Goal: Task Accomplishment & Management: Complete application form

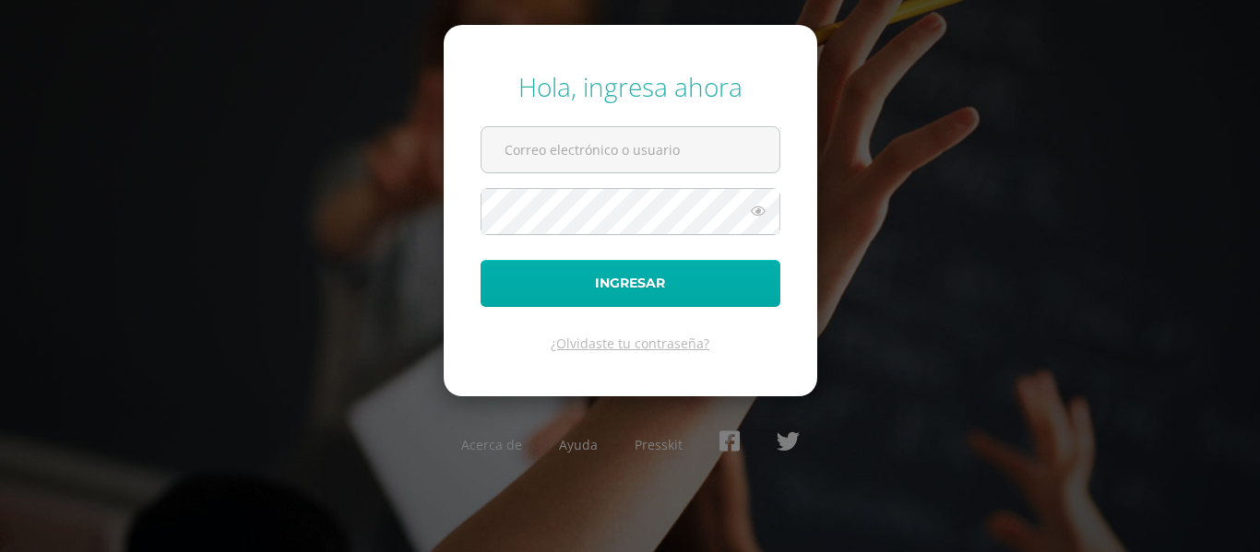
type input "lgarcia@donbosco.edu.gt"
click at [694, 279] on button "Ingresar" at bounding box center [630, 283] width 300 height 47
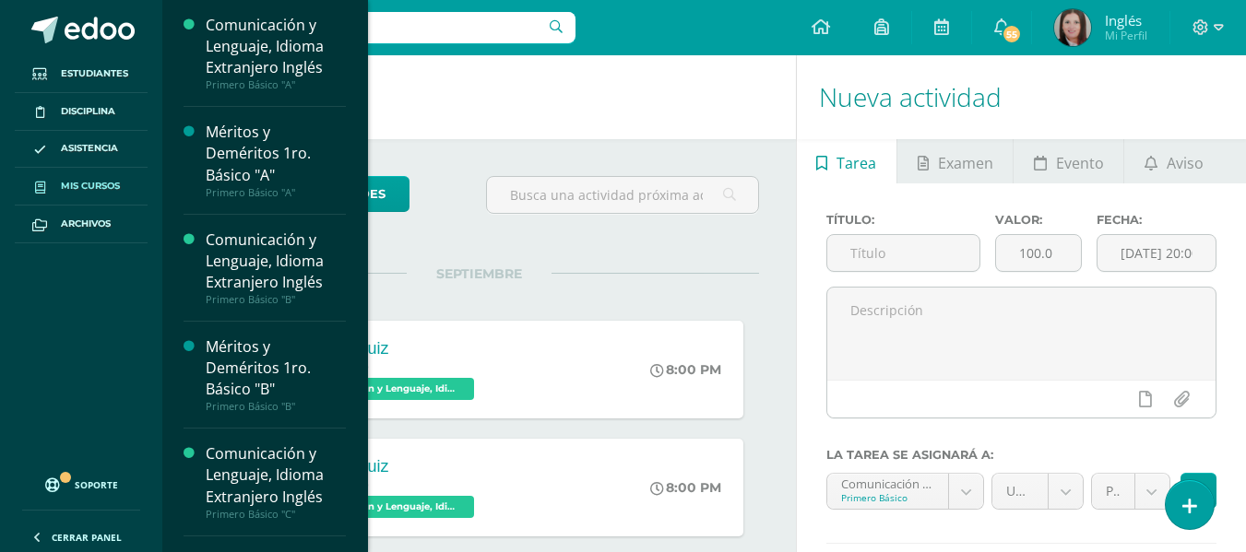
click at [101, 202] on link "Mis cursos" at bounding box center [81, 187] width 133 height 38
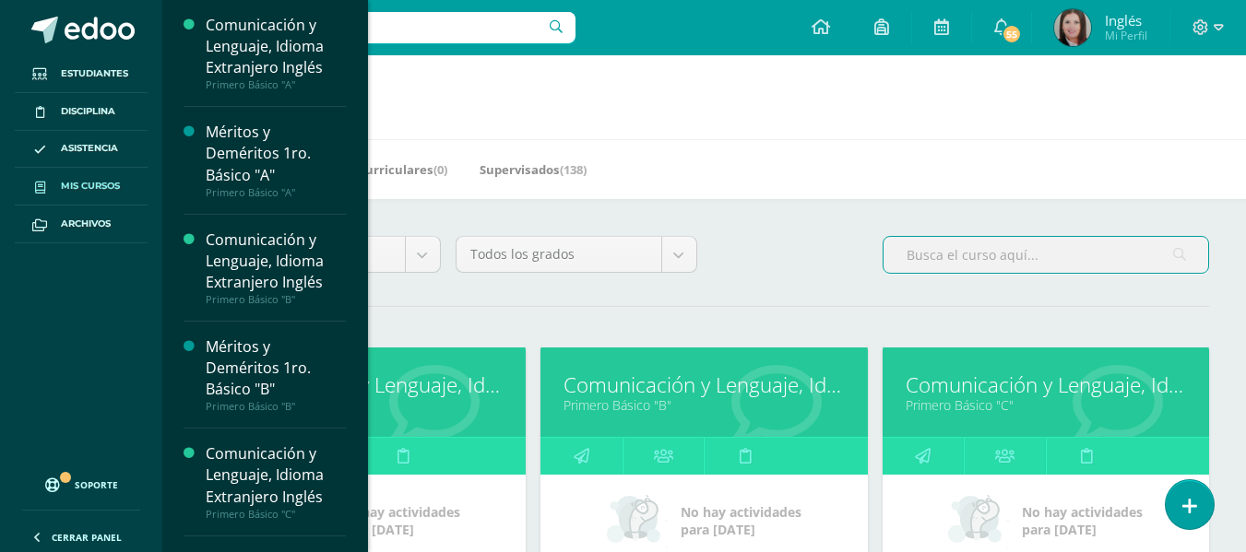
click at [923, 259] on input "text" at bounding box center [1046, 255] width 325 height 36
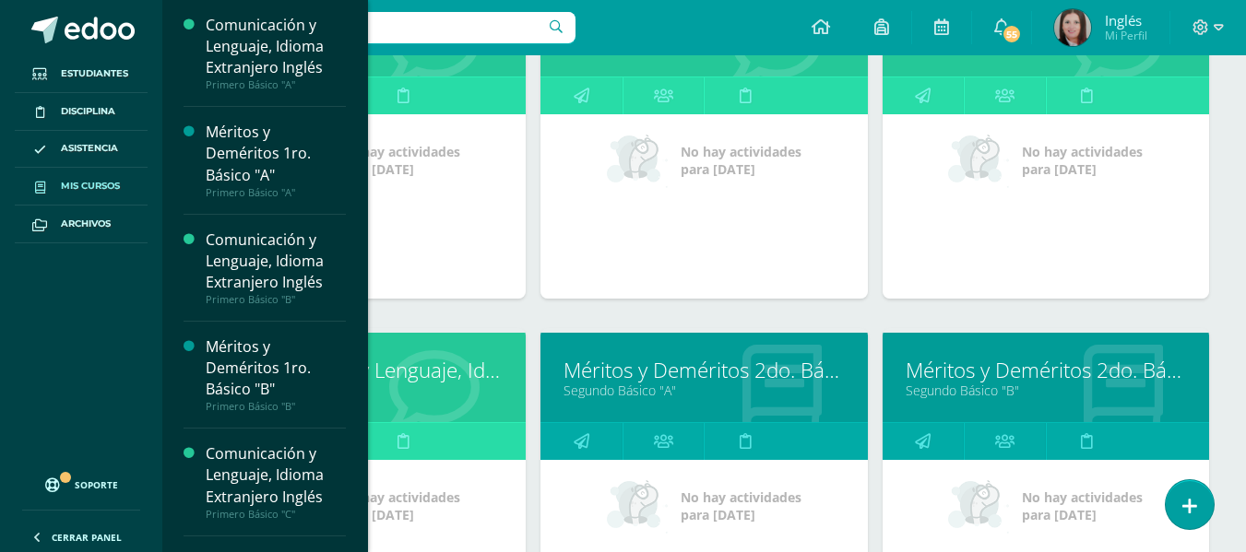
scroll to position [369, 0]
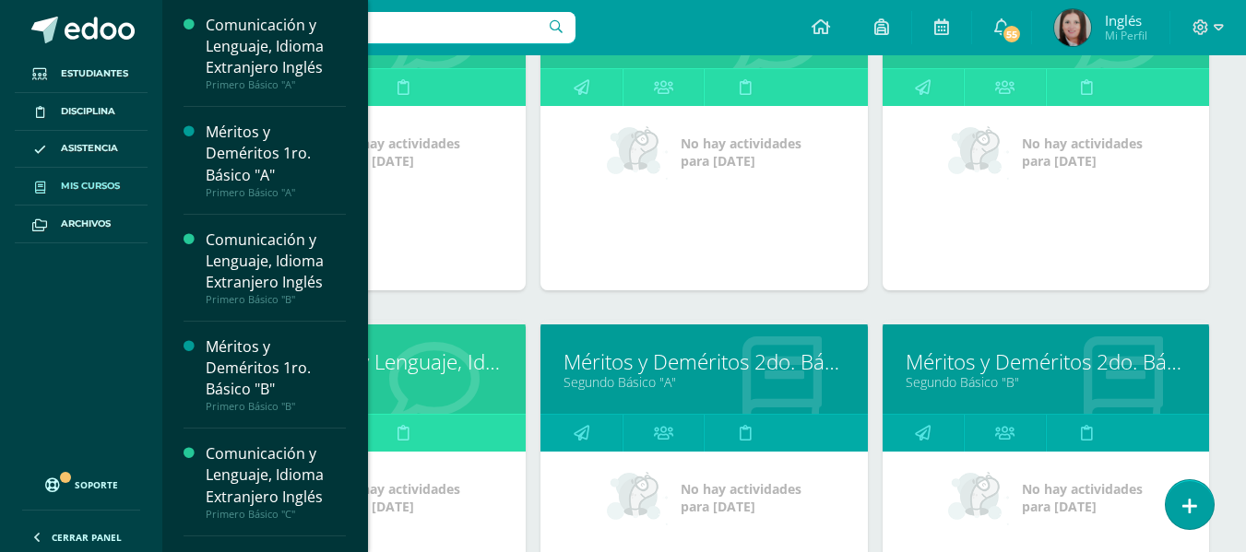
type input "segundo basico"
click at [457, 378] on link "Segundo Básico "D"" at bounding box center [362, 383] width 280 height 18
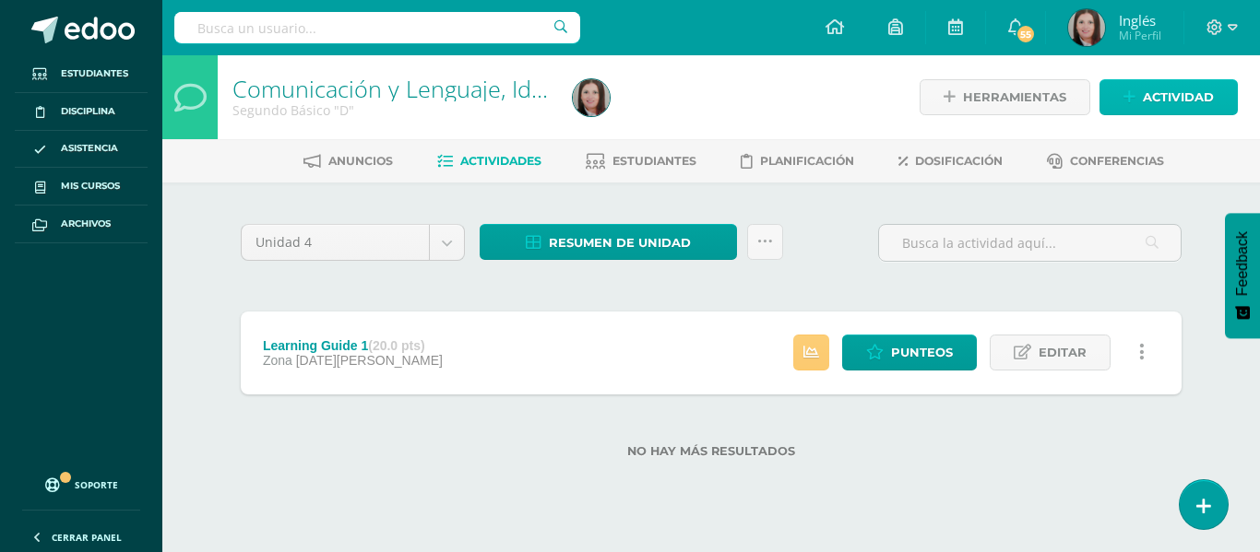
click at [1153, 99] on span "Actividad" at bounding box center [1178, 97] width 71 height 34
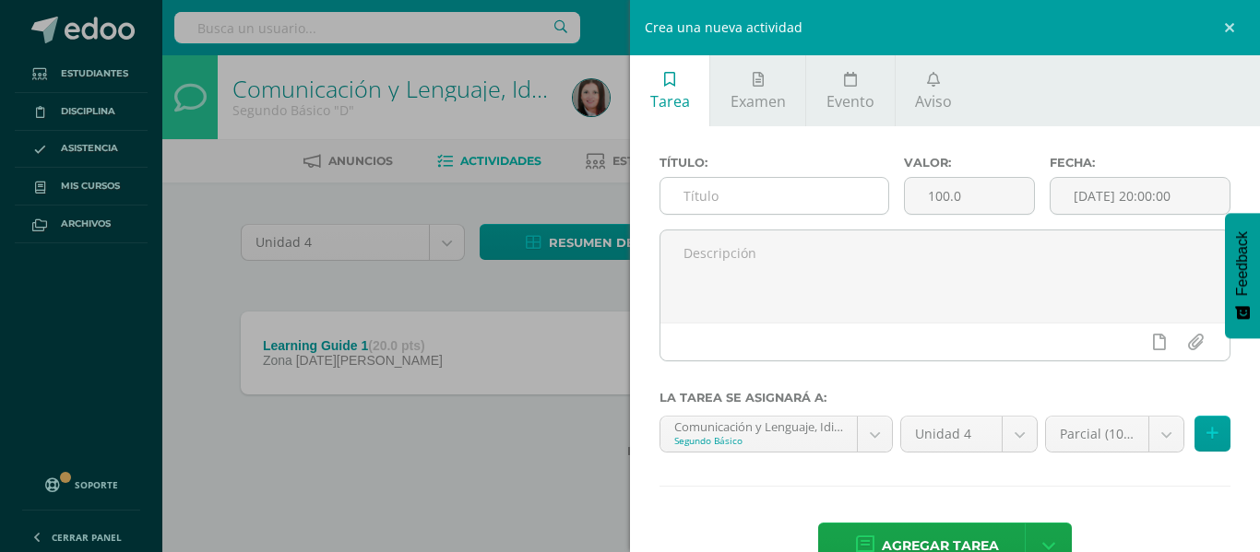
click at [774, 195] on input "text" at bounding box center [774, 196] width 228 height 36
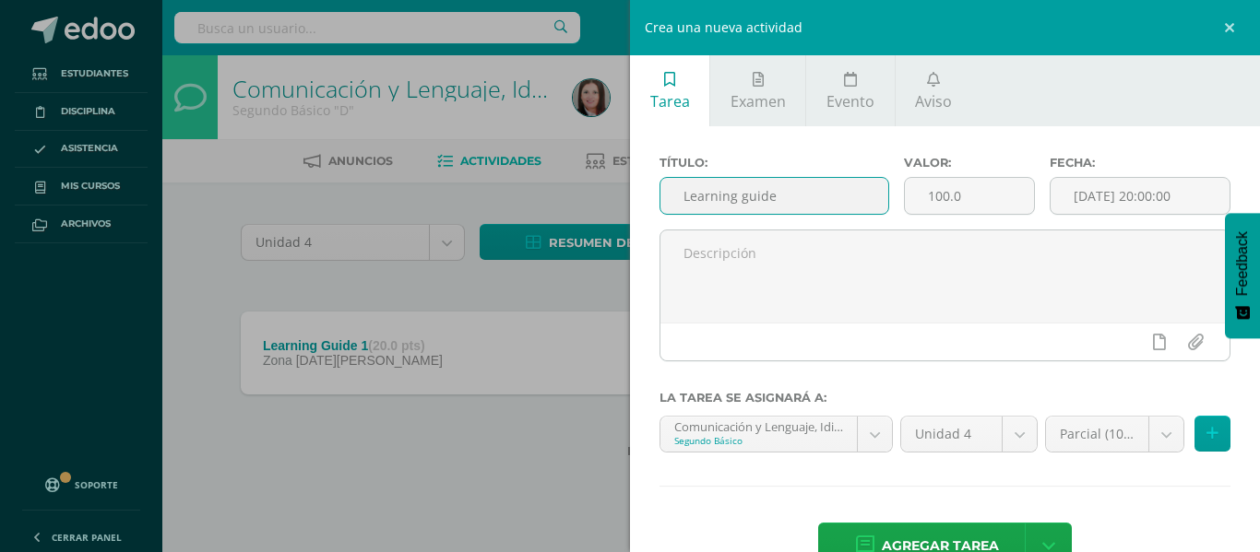
click at [829, 190] on input "Learning guide" at bounding box center [774, 196] width 228 height 36
type input "Learning guide 2"
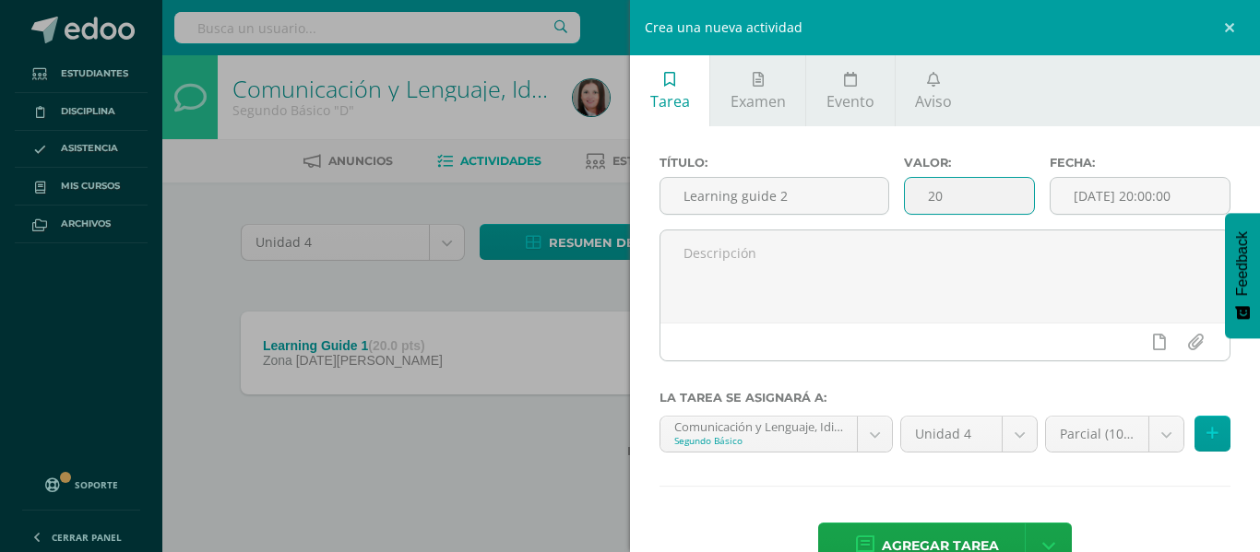
type input "20"
click at [1153, 201] on input "[DATE] 20:00:00" at bounding box center [1139, 196] width 179 height 36
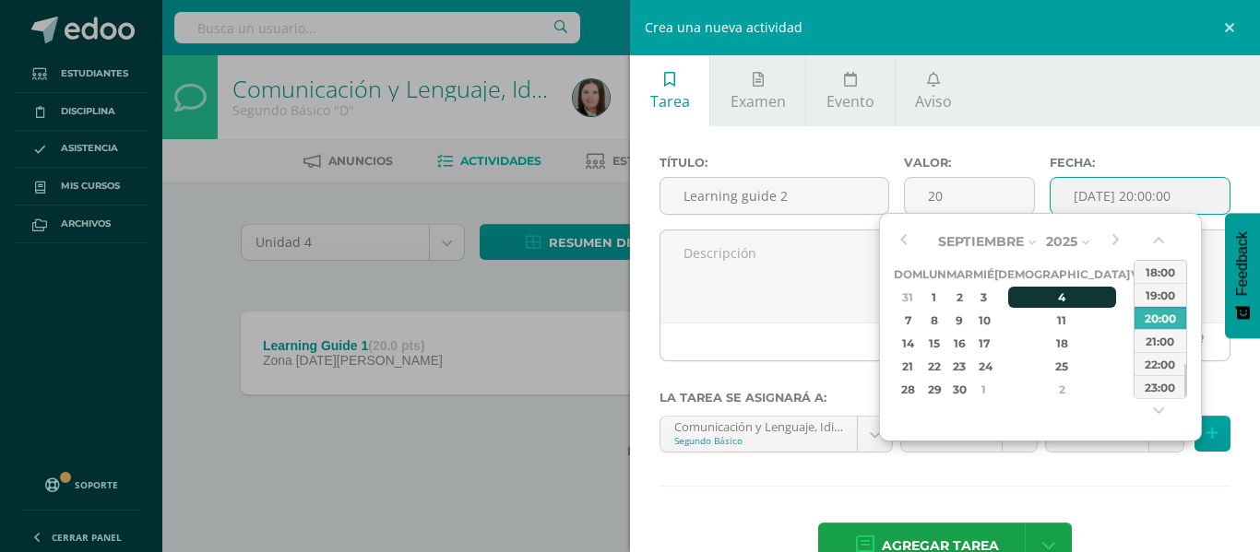
click at [1036, 291] on div "4" at bounding box center [1062, 297] width 109 height 21
click at [1145, 390] on div "23:00" at bounding box center [1160, 386] width 52 height 23
type input "2025-09-04 23:00"
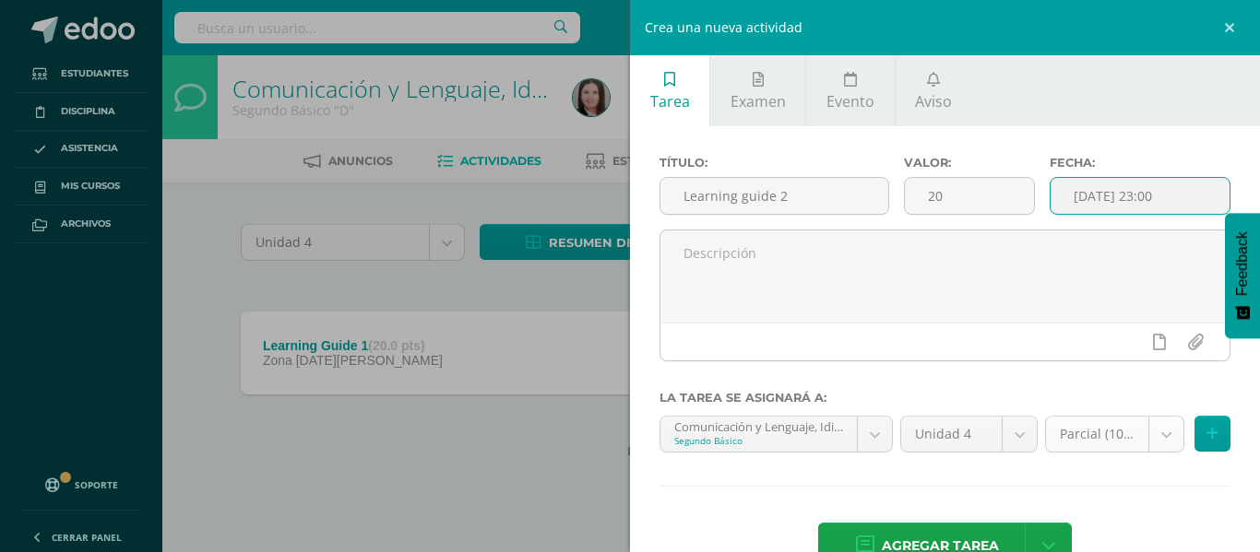
click at [1100, 437] on body "Estudiantes Disciplina Asistencia Mis cursos Archivos Soporte Centro de ayuda Ú…" at bounding box center [630, 258] width 1260 height 517
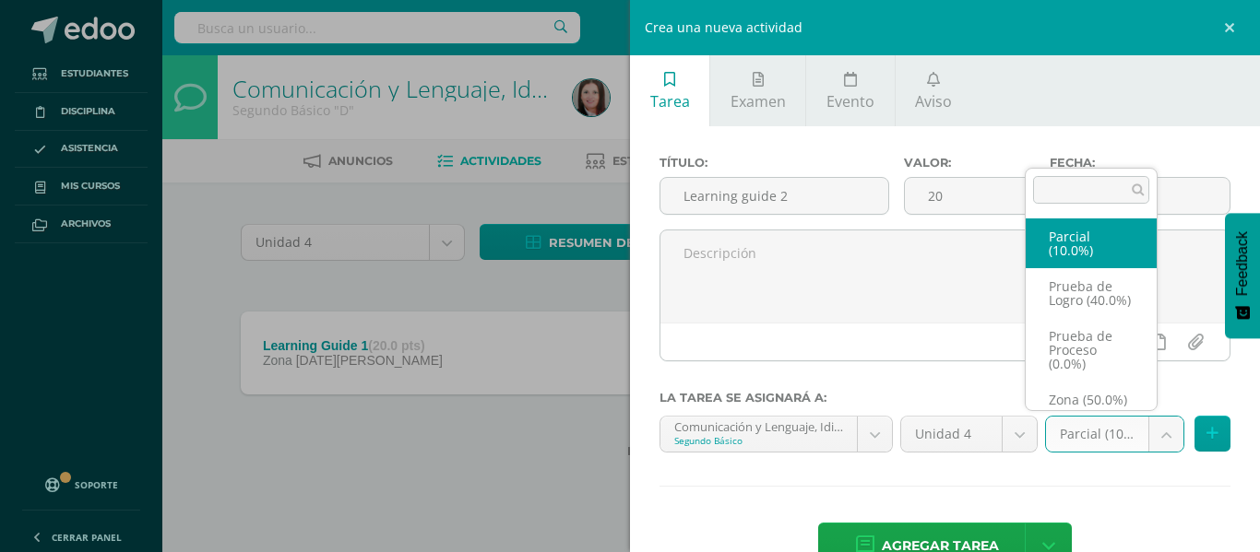
scroll to position [35, 0]
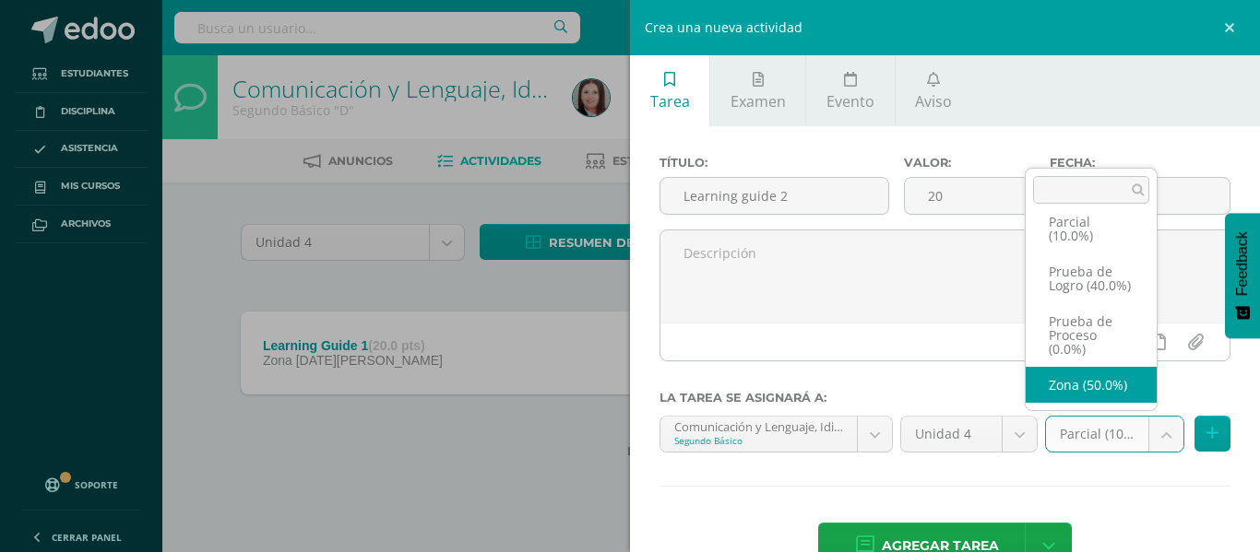
select select "159283"
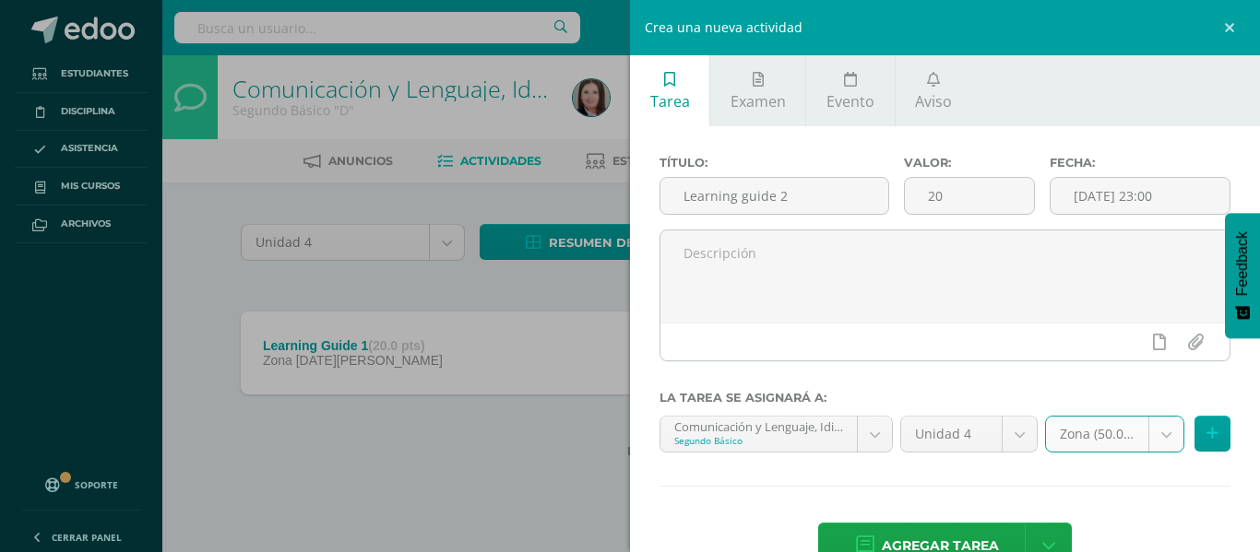
scroll to position [51, 0]
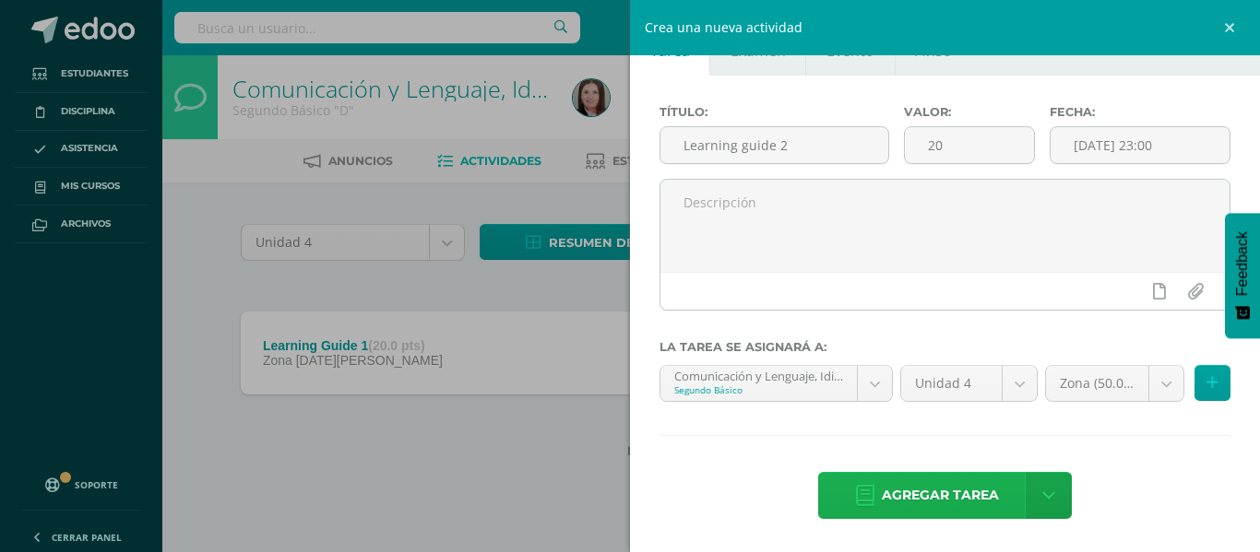
click at [971, 495] on span "Agregar tarea" at bounding box center [940, 495] width 117 height 45
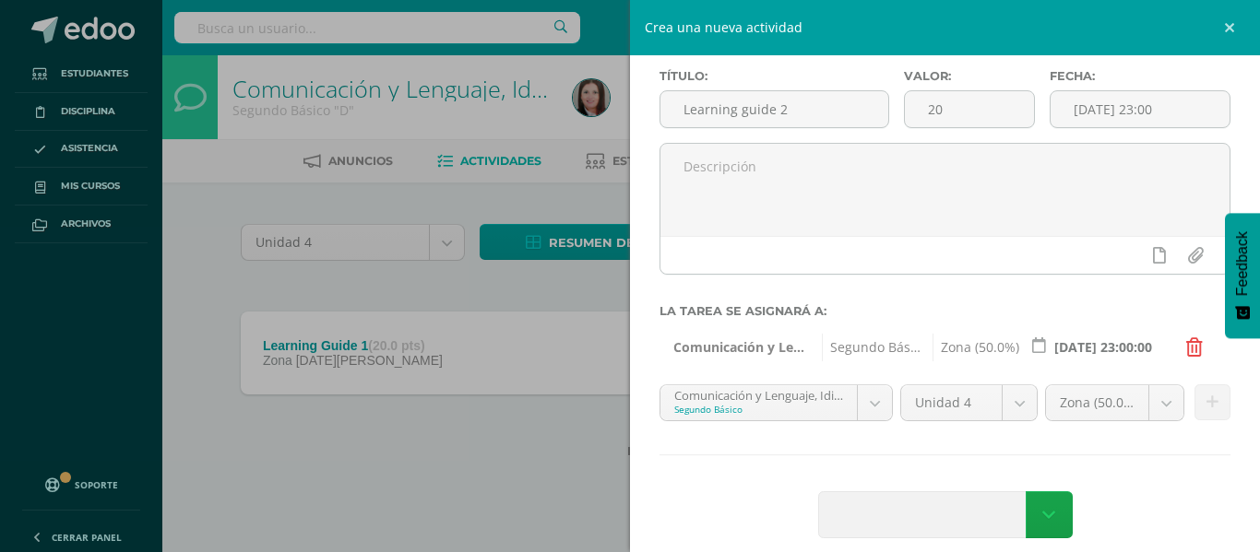
scroll to position [106, 0]
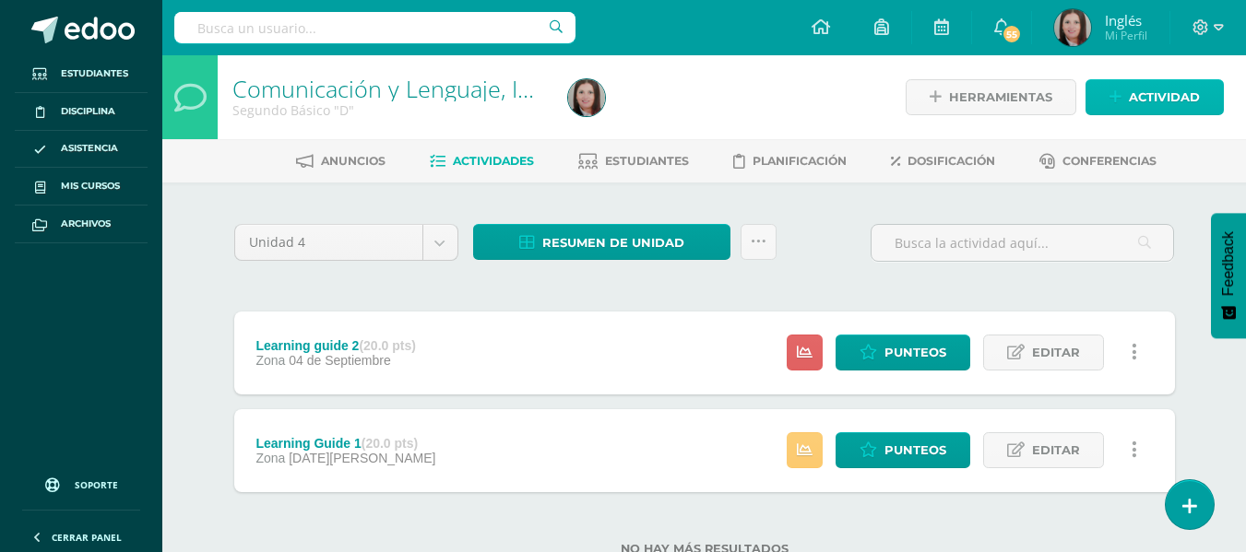
click at [1144, 103] on span "Actividad" at bounding box center [1164, 97] width 71 height 34
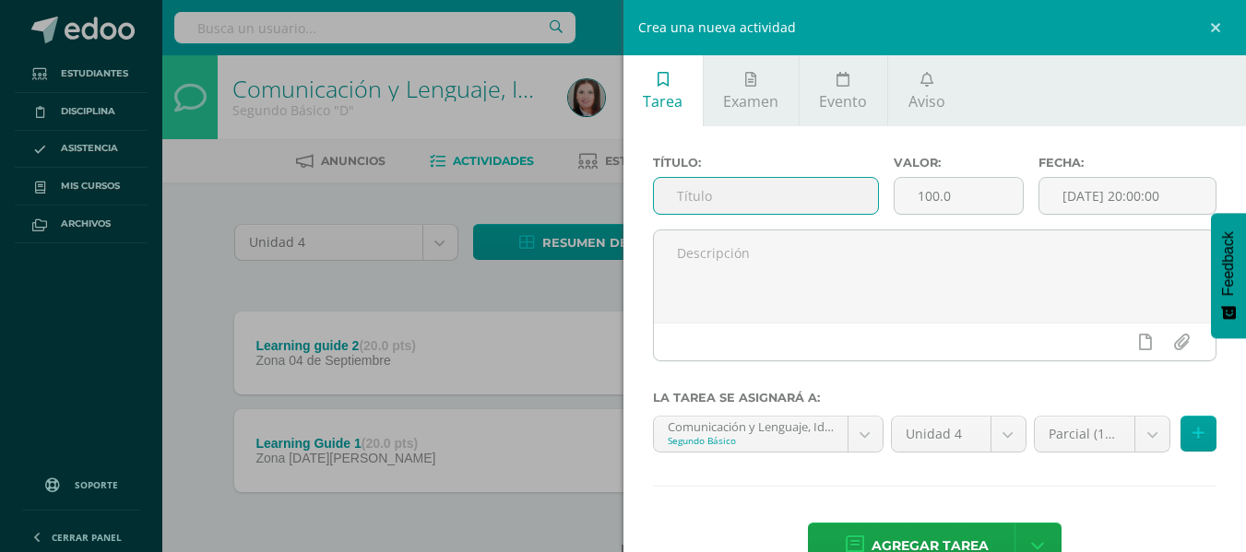
click at [726, 191] on input "text" at bounding box center [766, 196] width 224 height 36
type input "Learning guide 3"
type input "10"
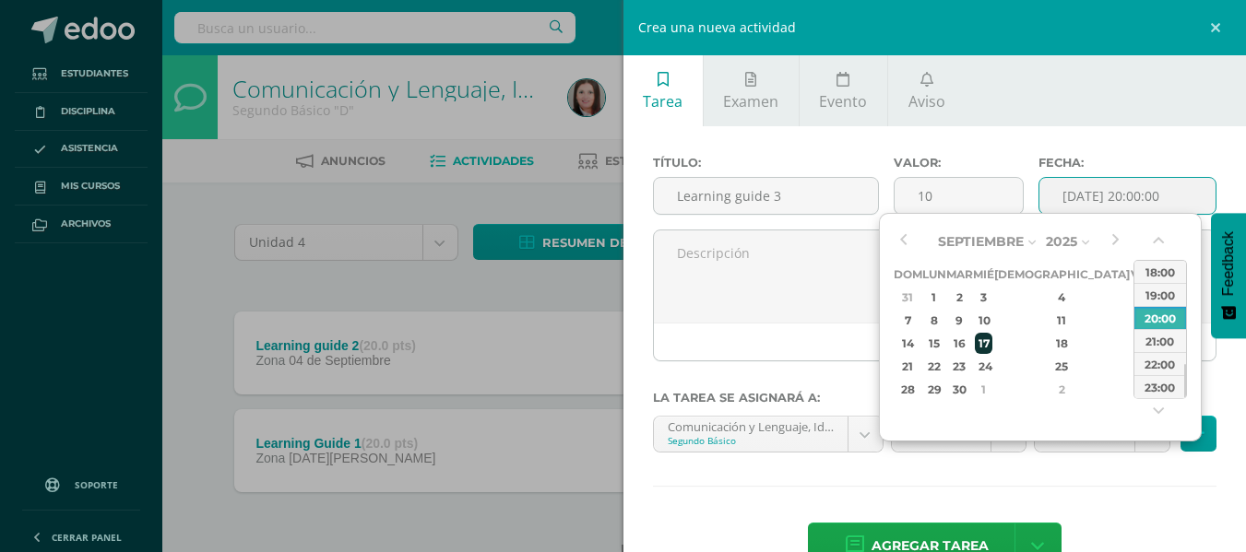
click at [991, 342] on div "17" at bounding box center [983, 343] width 17 height 21
click at [1167, 391] on div "23:00" at bounding box center [1160, 386] width 52 height 23
type input "2025-09-17 23:00"
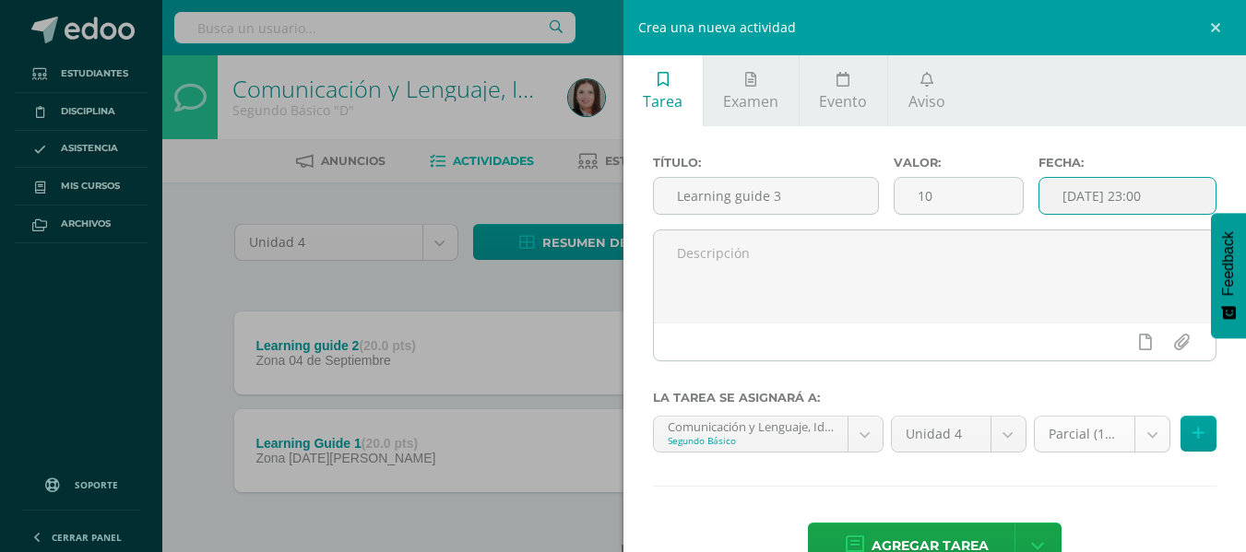
click at [1088, 432] on body "Tarea asignada exitosamente Estudiantes Disciplina Asistencia Mis cursos Archiv…" at bounding box center [623, 307] width 1246 height 615
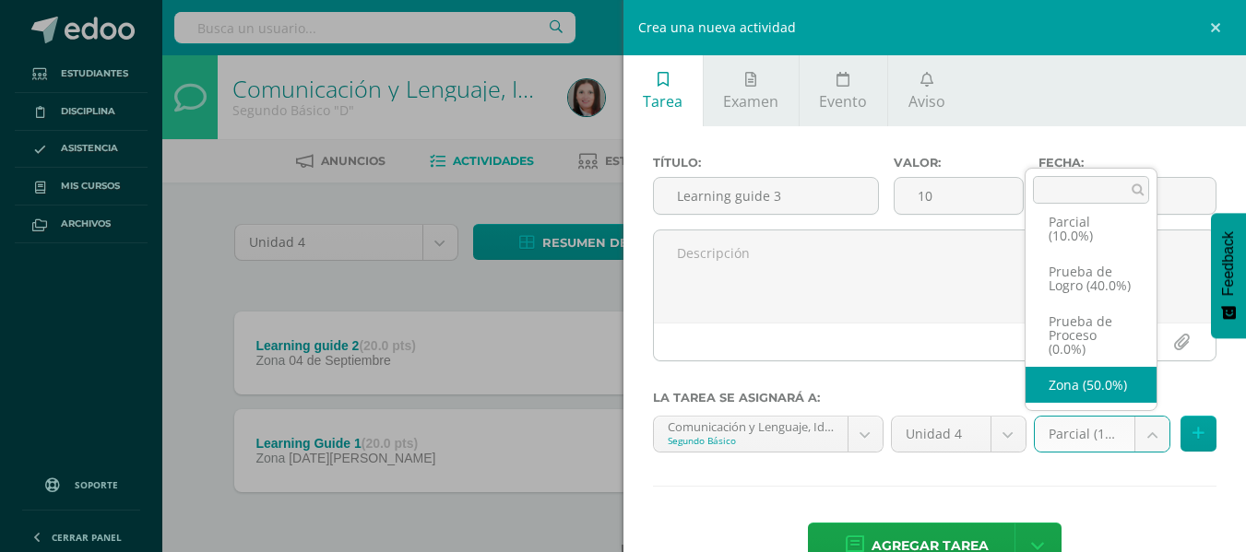
scroll to position [42, 0]
select select "159283"
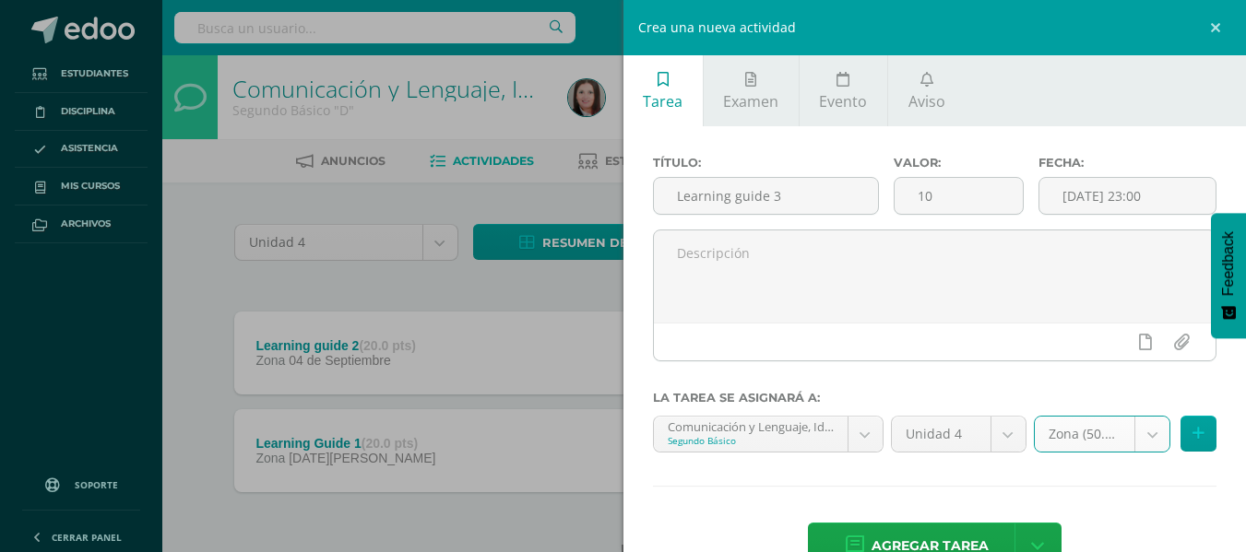
scroll to position [51, 0]
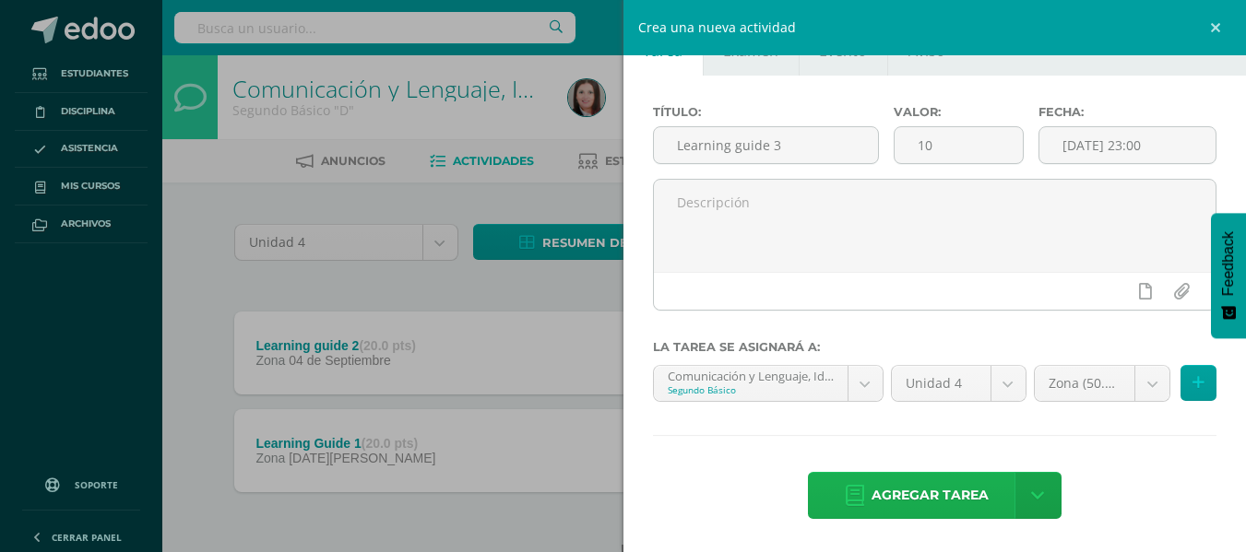
click at [958, 488] on span "Agregar tarea" at bounding box center [930, 495] width 117 height 45
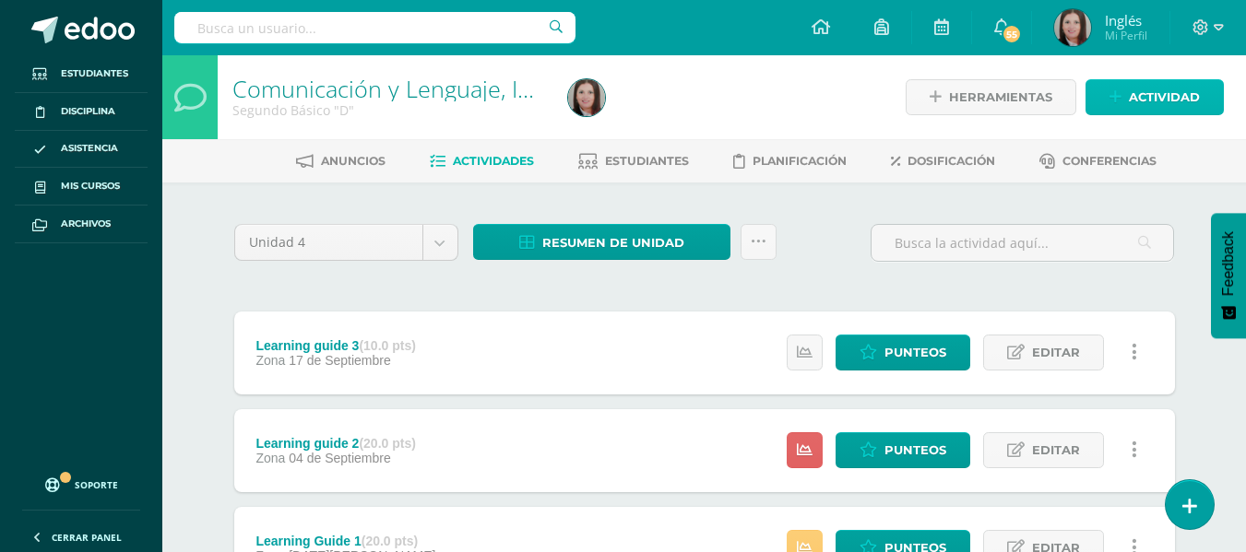
click at [1133, 90] on span "Actividad" at bounding box center [1164, 97] width 71 height 34
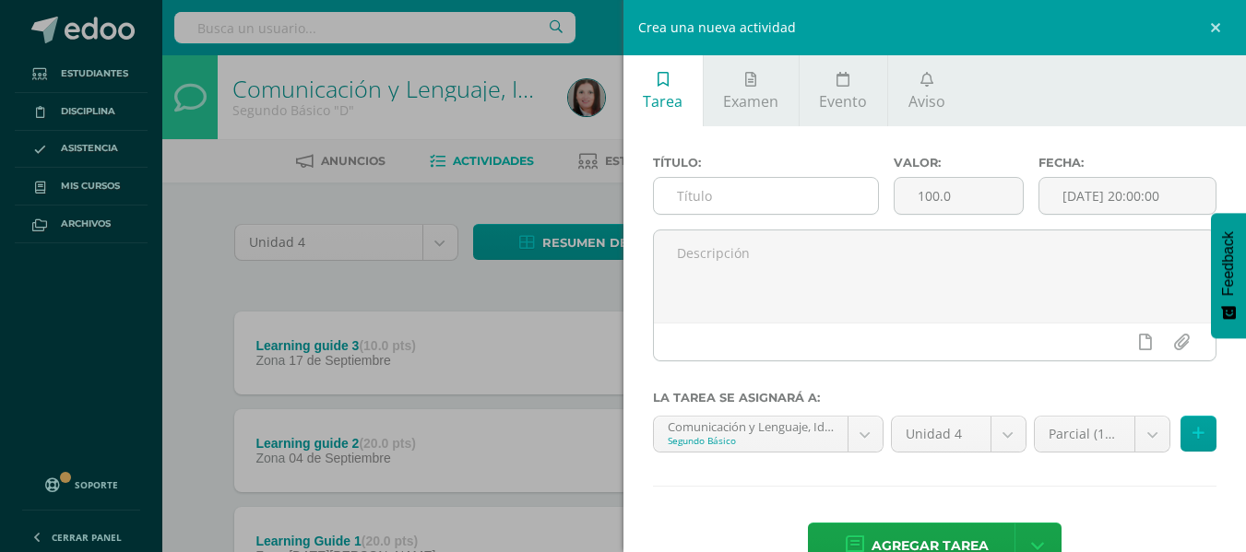
click at [728, 186] on input "text" at bounding box center [766, 196] width 224 height 36
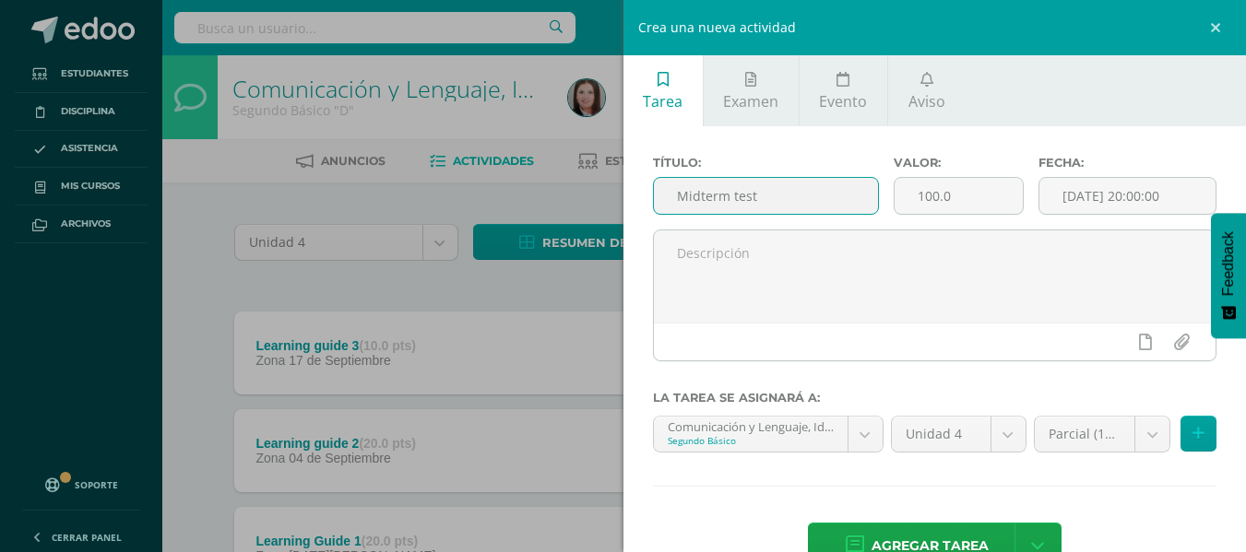
type input "Midterm test"
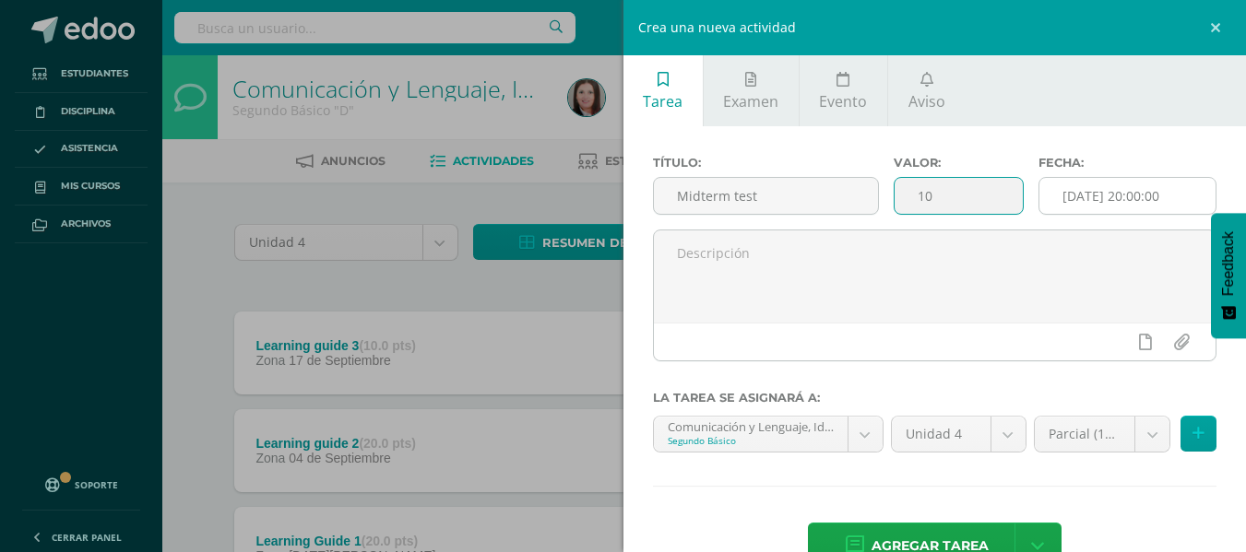
type input "10"
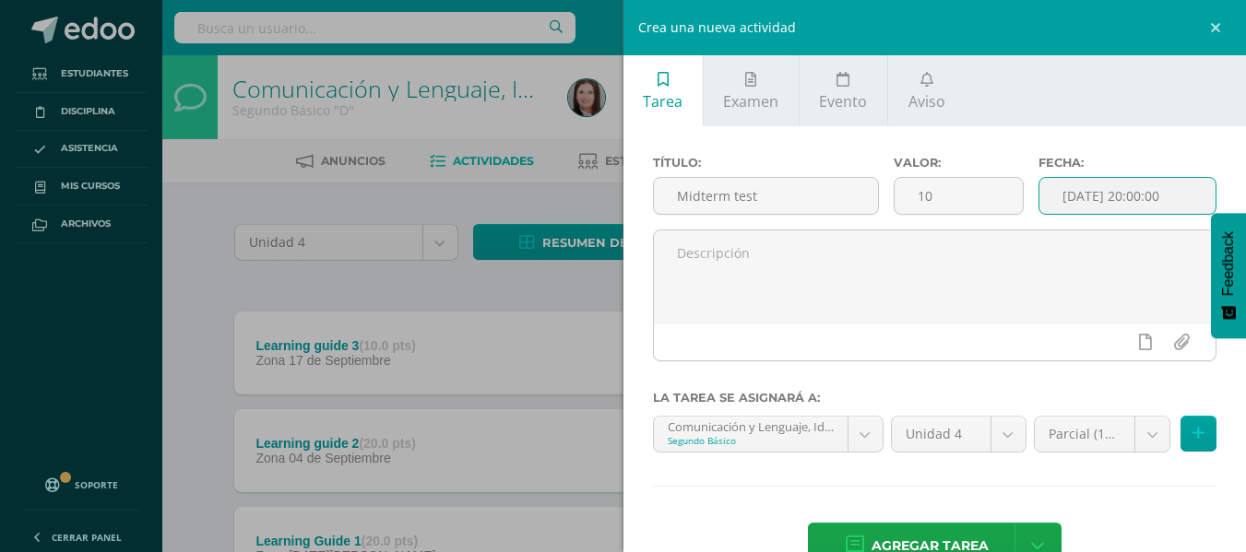
click at [1120, 187] on input "[DATE] 20:00:00" at bounding box center [1127, 196] width 176 height 36
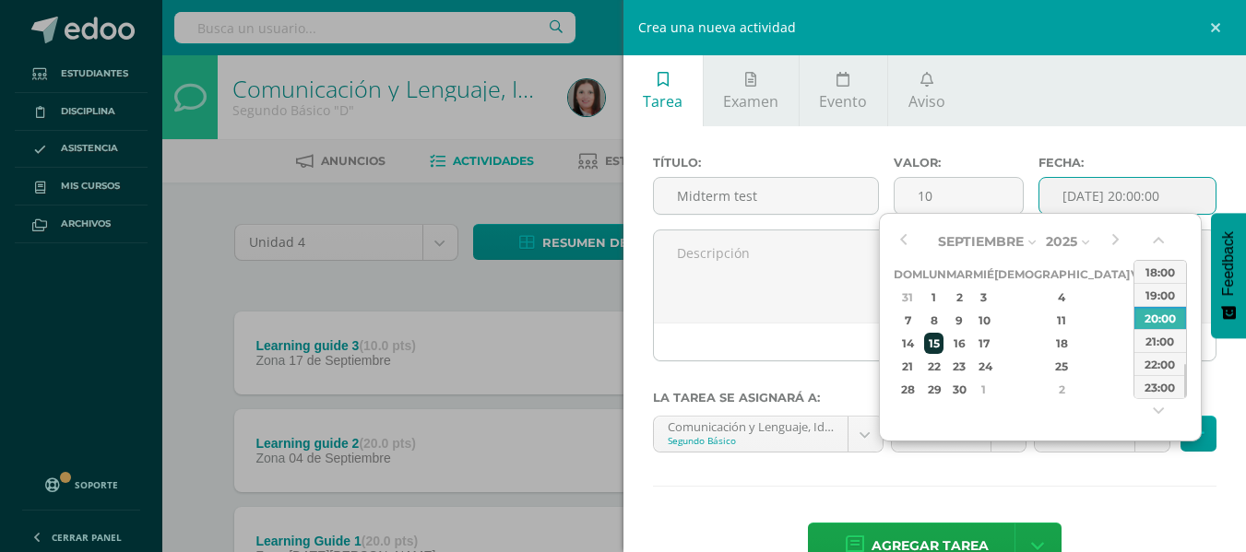
click at [937, 340] on div "15" at bounding box center [933, 343] width 19 height 21
click at [1168, 390] on div "23:00" at bounding box center [1160, 386] width 52 height 23
type input "2025-09-15 23:00"
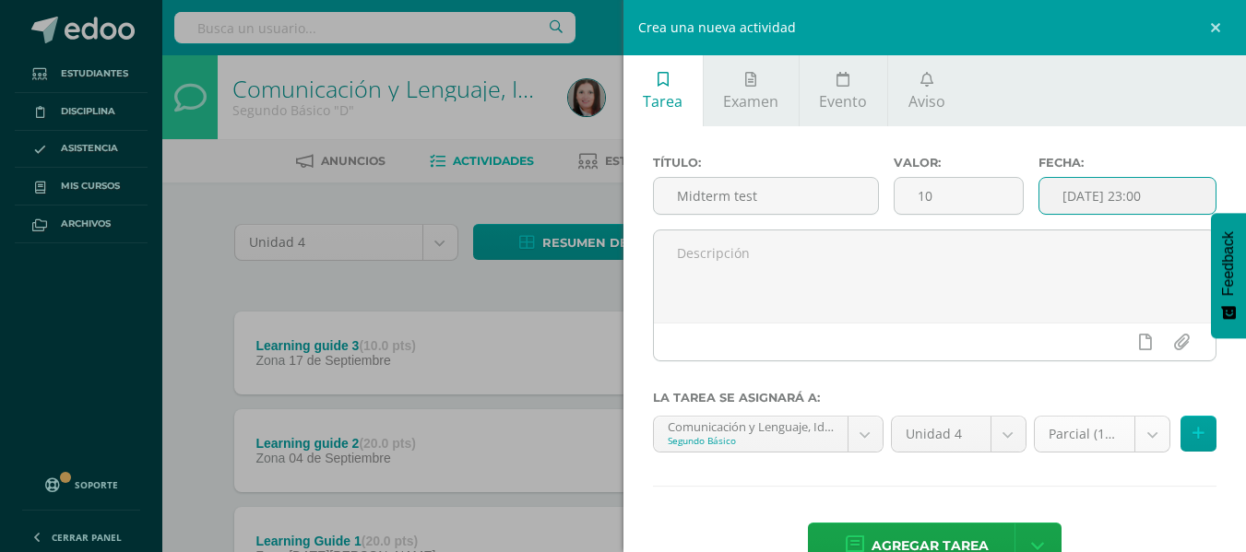
click at [1143, 433] on body "Tarea asignada exitosamente Estudiantes Disciplina Asistencia Mis cursos Archiv…" at bounding box center [623, 356] width 1246 height 713
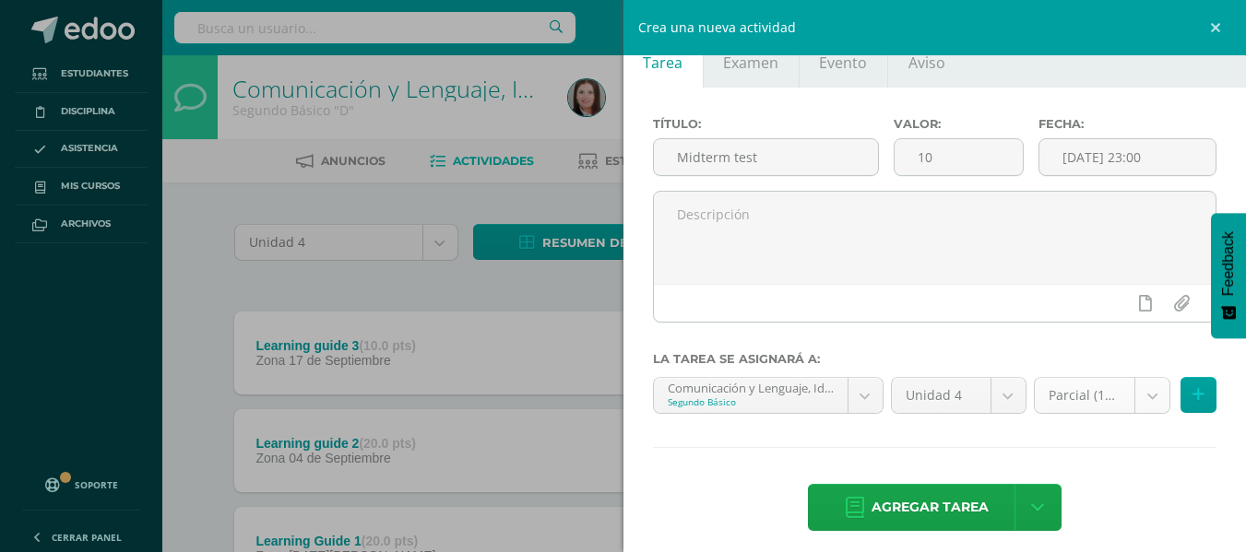
scroll to position [51, 0]
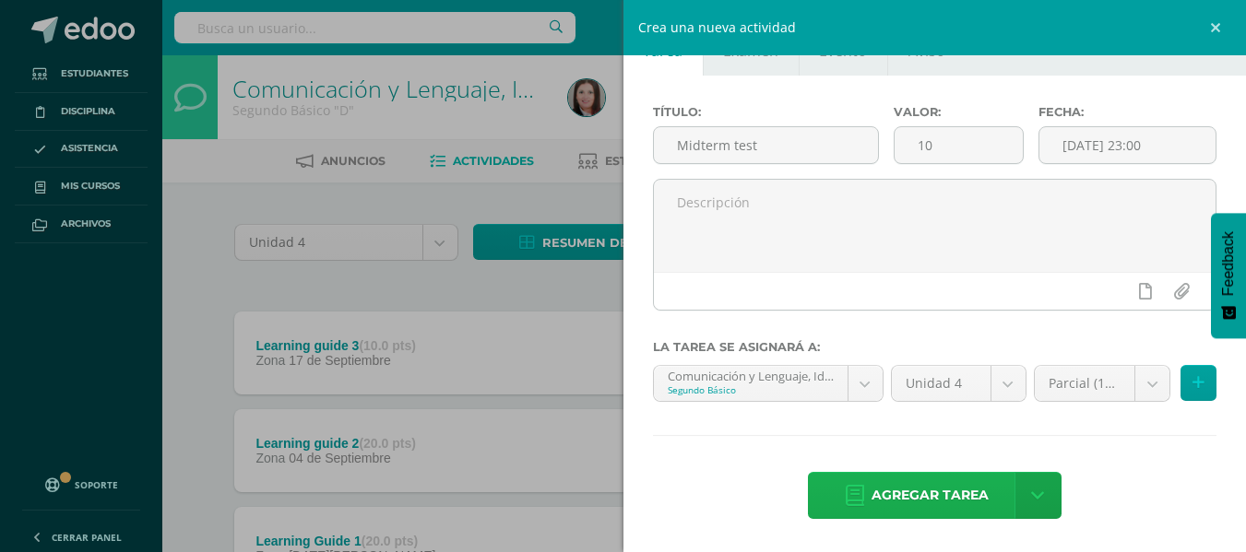
click at [943, 491] on span "Agregar tarea" at bounding box center [930, 495] width 117 height 45
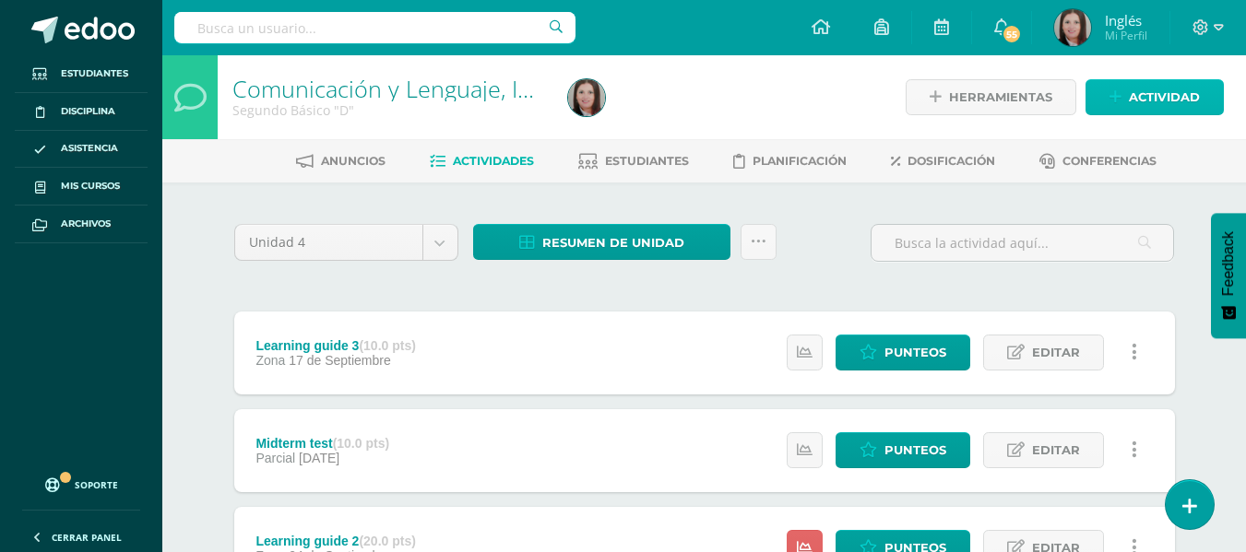
click at [1143, 89] on span "Actividad" at bounding box center [1164, 97] width 71 height 34
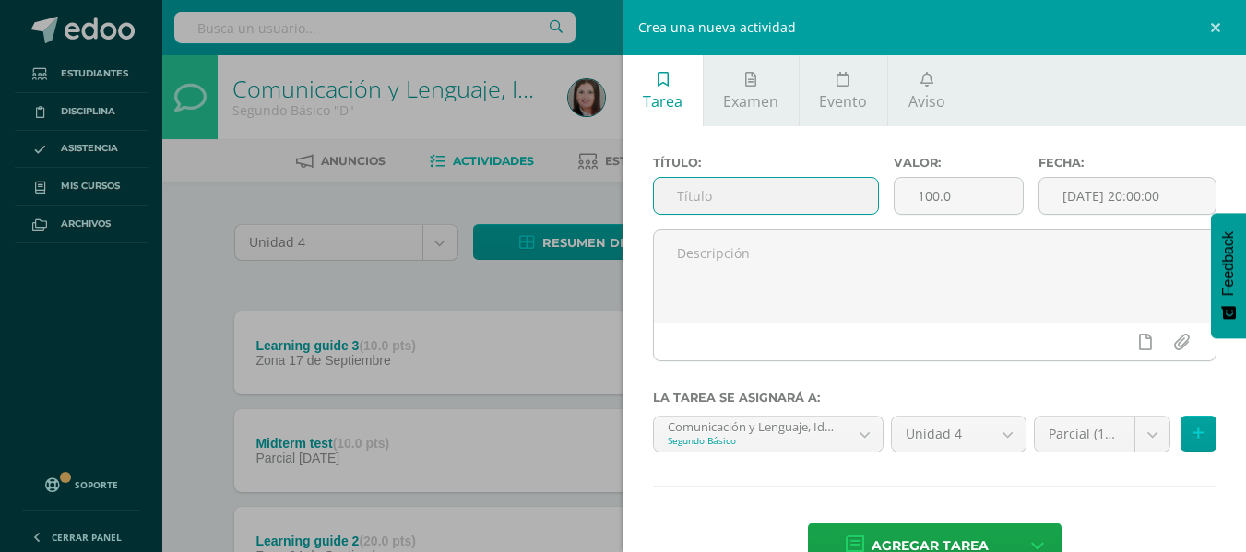
click at [733, 196] on input "text" at bounding box center [766, 196] width 224 height 36
paste input "achievement test"
type input "achievement test"
type input "40"
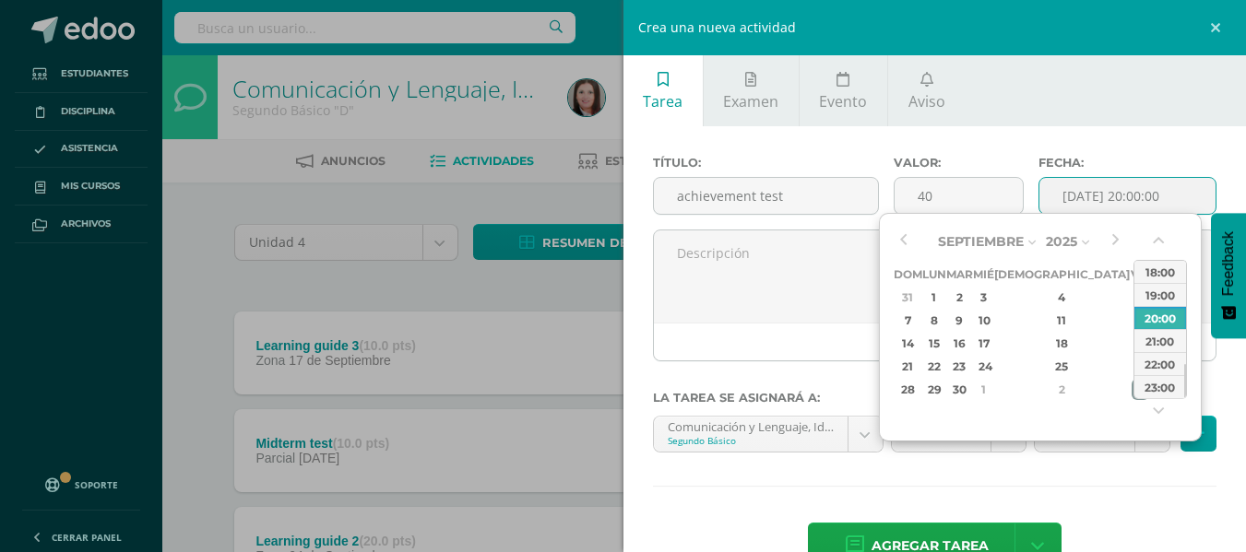
click at [1132, 390] on div "3" at bounding box center [1140, 389] width 17 height 21
click at [1132, 294] on div "3" at bounding box center [1140, 297] width 17 height 21
click at [1174, 386] on div "23:00" at bounding box center [1160, 386] width 52 height 23
type input "[DATE] 23:00"
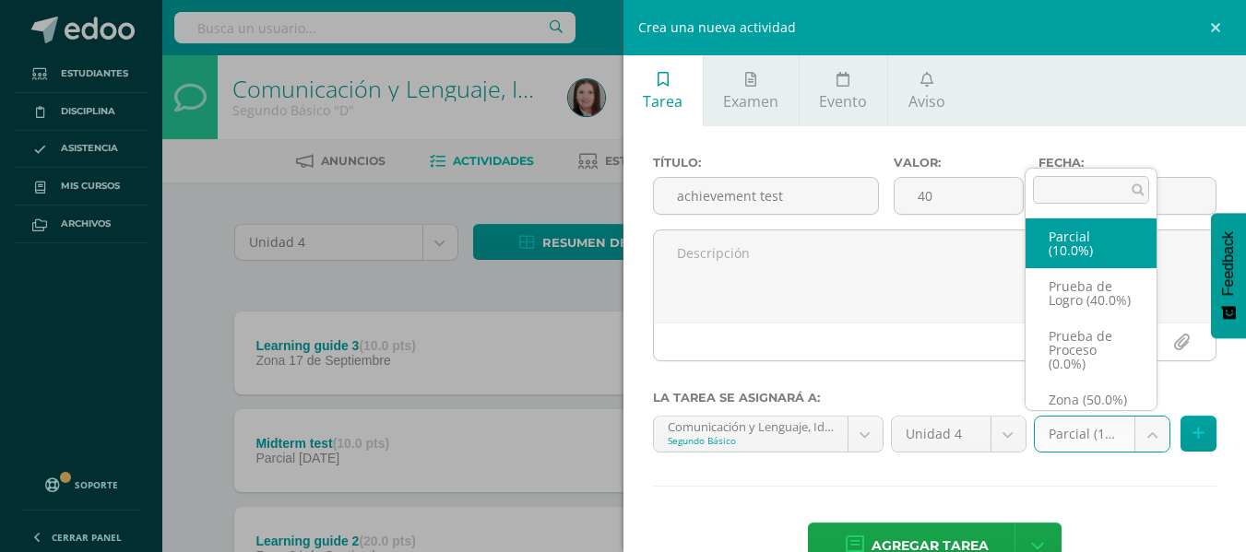
click at [1134, 439] on body "Tarea asignada exitosamente Estudiantes Disciplina Asistencia Mis cursos Archiv…" at bounding box center [623, 405] width 1246 height 811
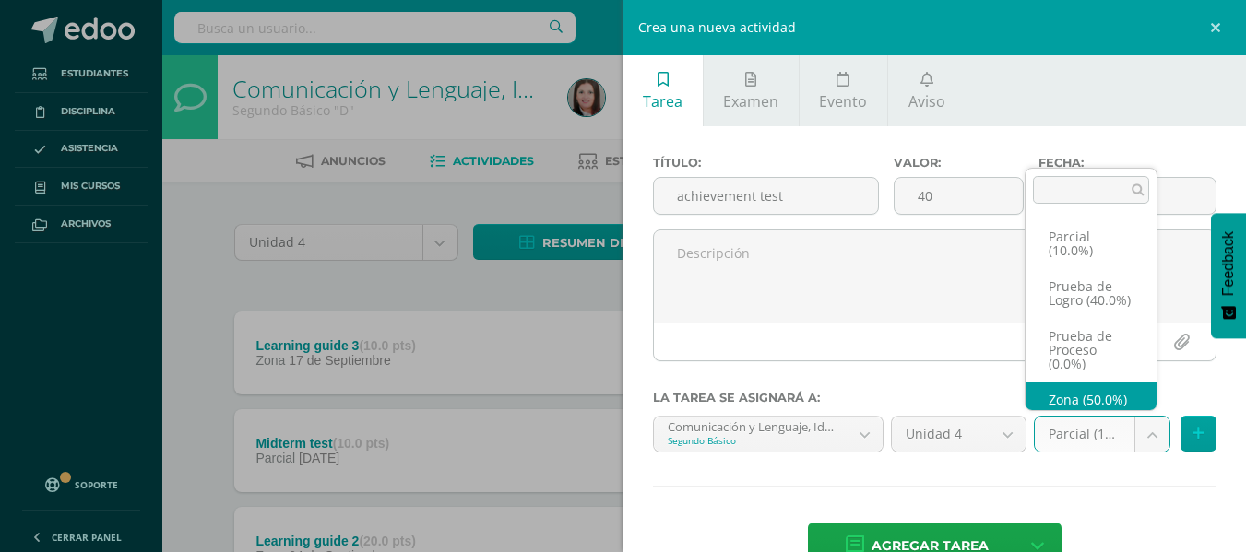
scroll to position [35, 0]
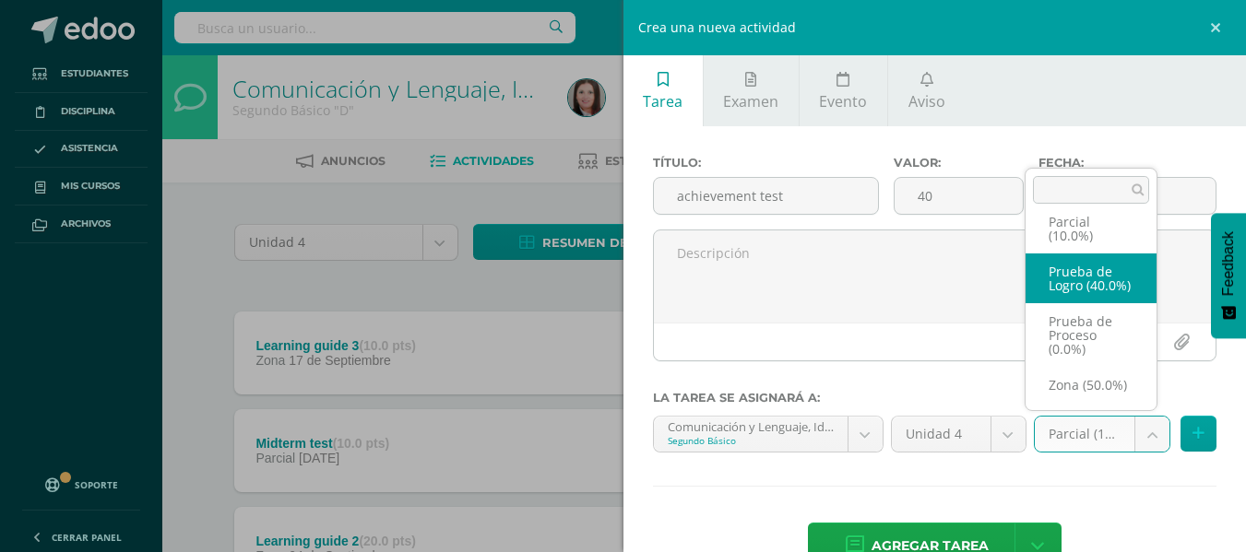
select select "159281"
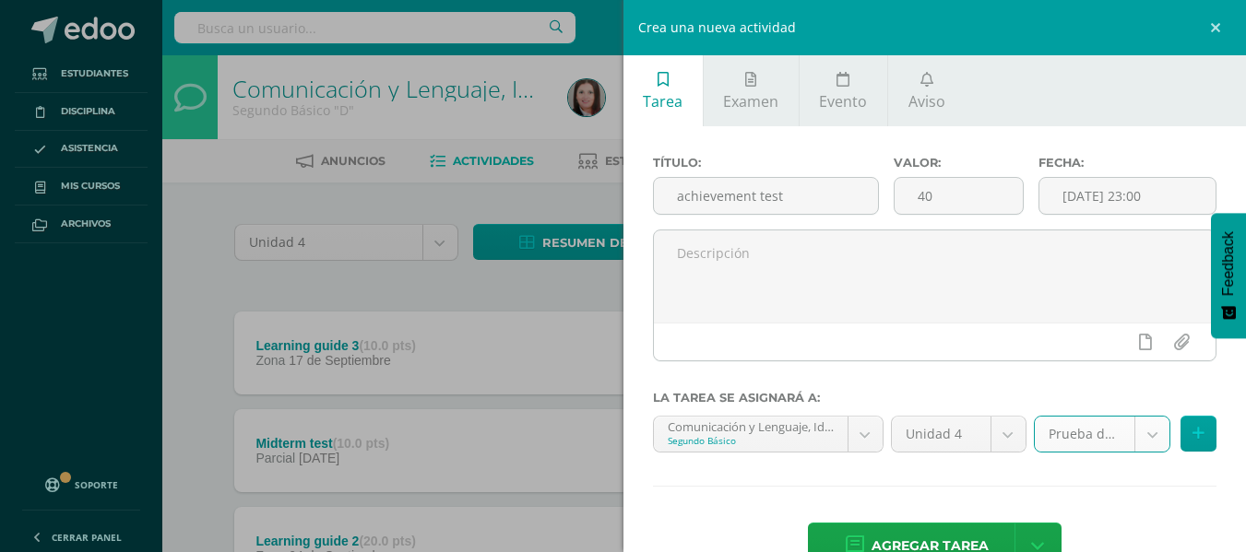
scroll to position [51, 0]
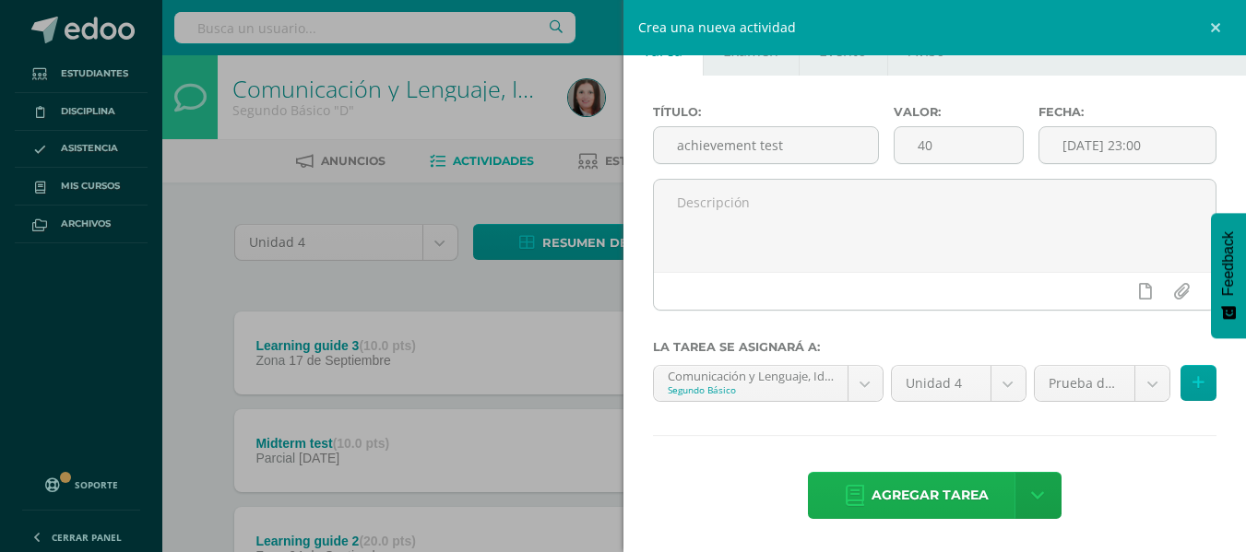
click at [920, 494] on span "Agregar tarea" at bounding box center [930, 495] width 117 height 45
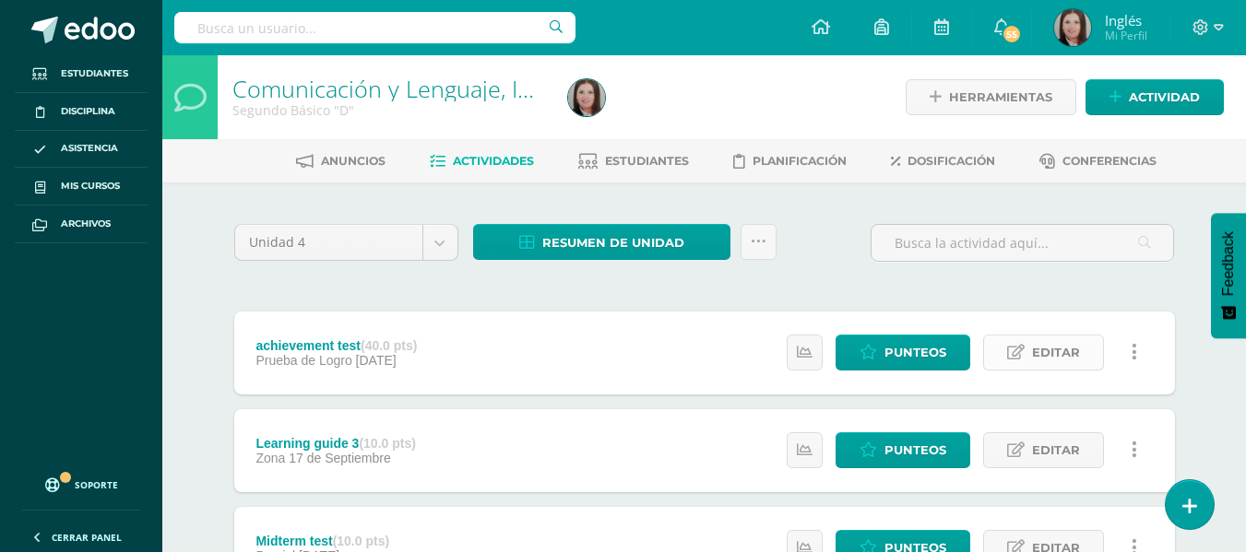
click at [1043, 360] on span "Editar" at bounding box center [1056, 353] width 48 height 34
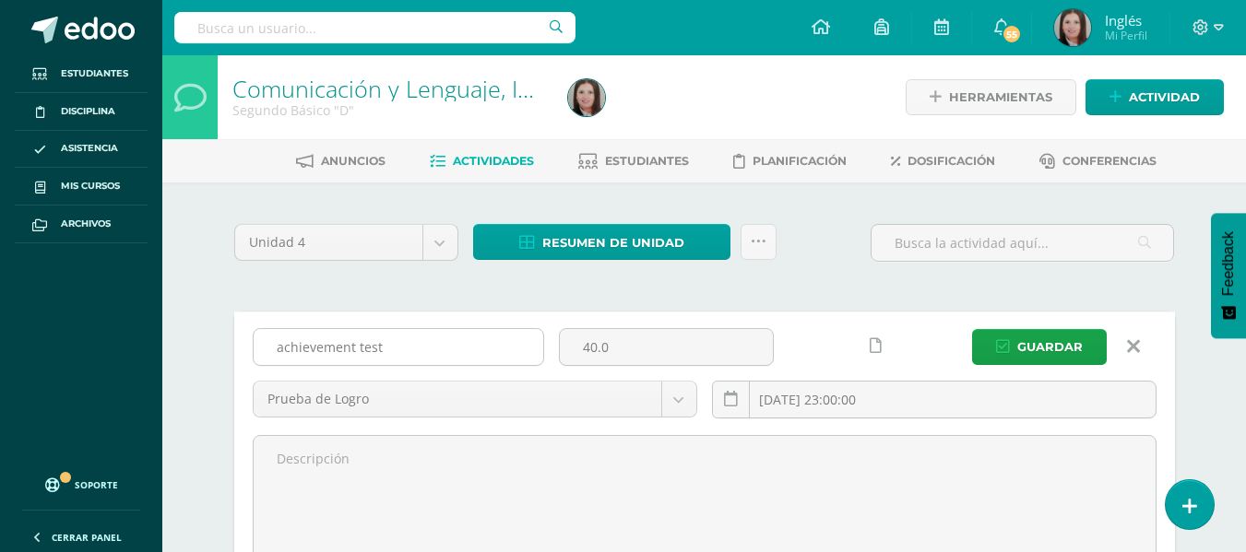
click at [279, 346] on input "achievement test" at bounding box center [399, 347] width 290 height 36
type input "Achievement test"
click at [1060, 352] on span "Guardar" at bounding box center [1049, 347] width 65 height 34
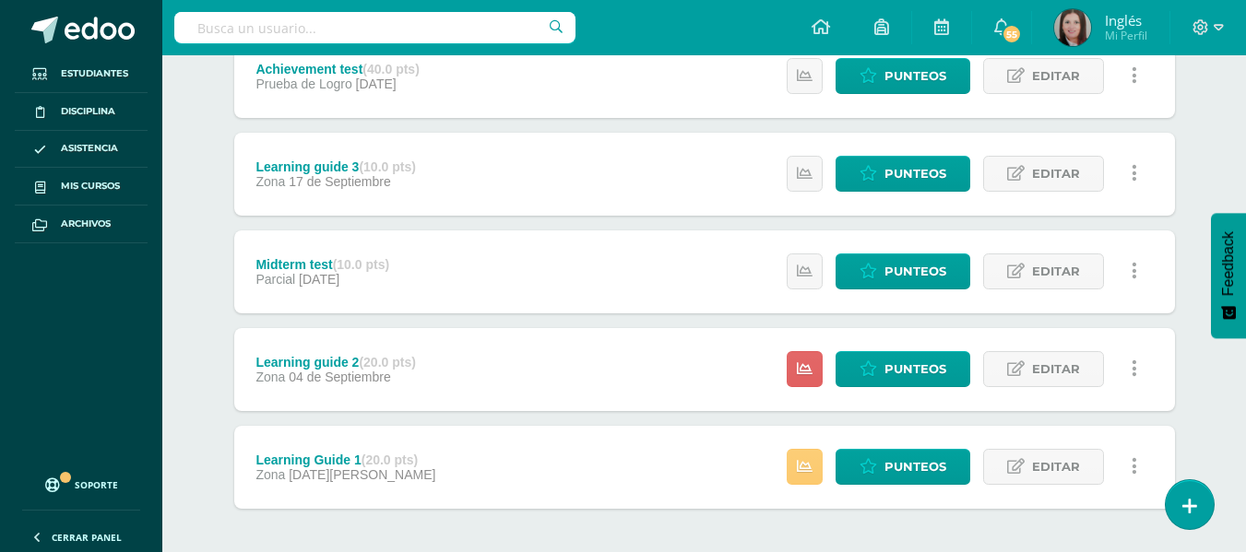
scroll to position [356, 0]
